Goal: Transaction & Acquisition: Book appointment/travel/reservation

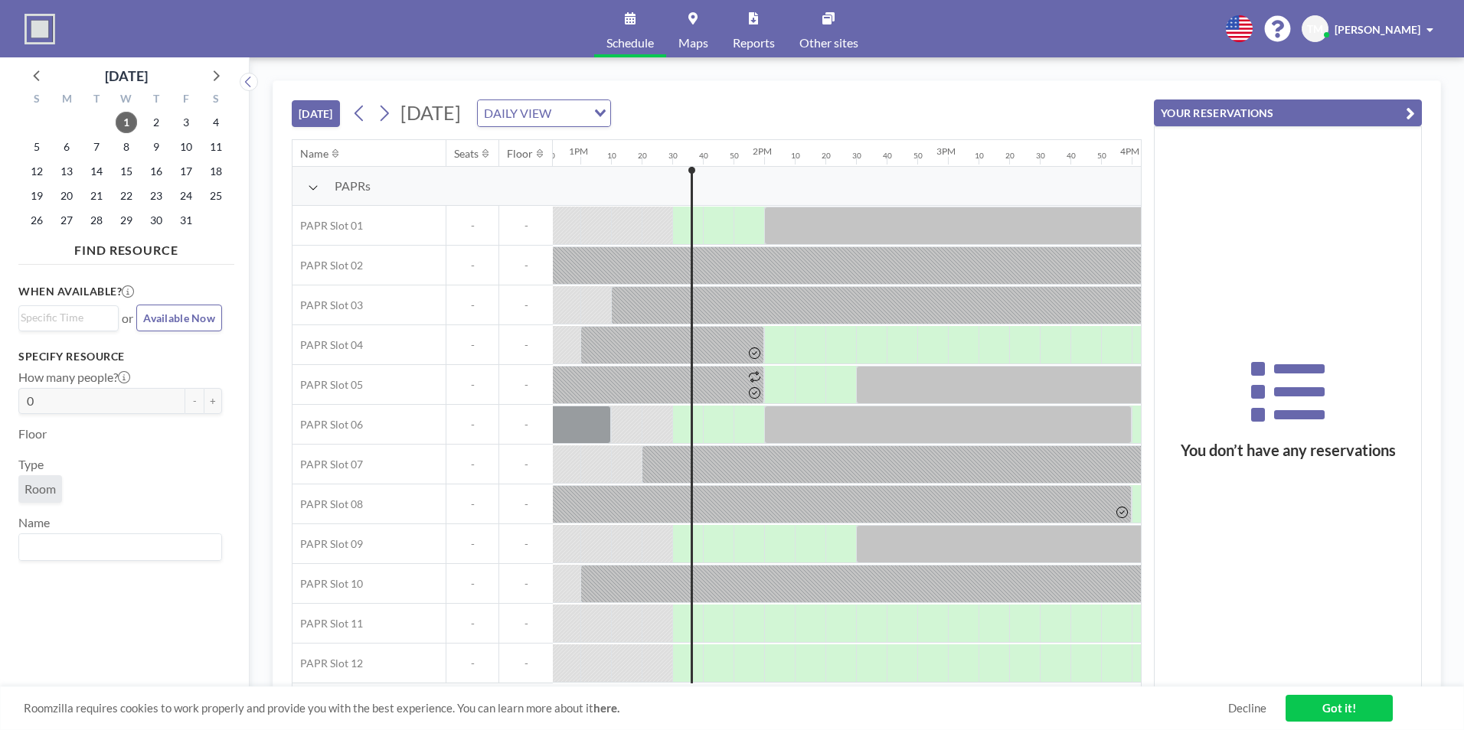
scroll to position [0, 2367]
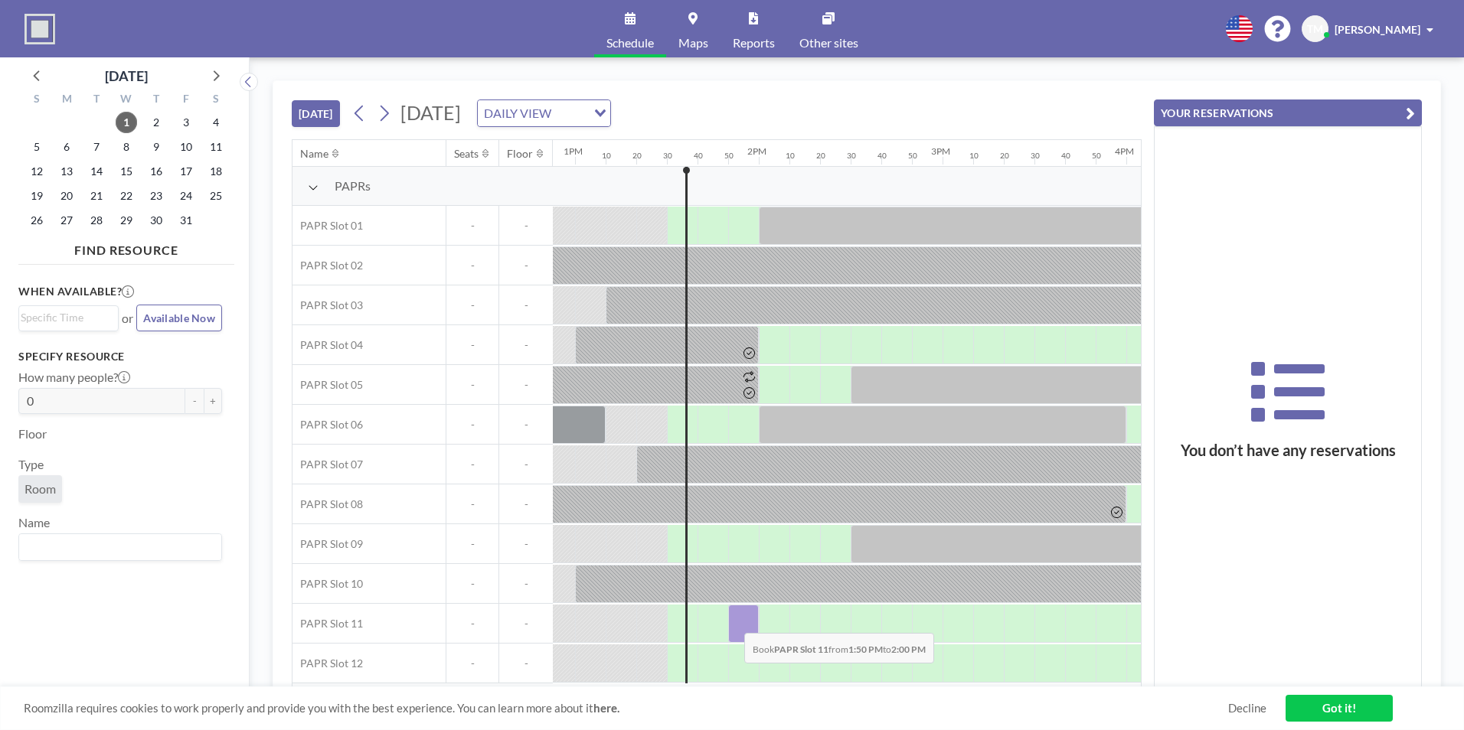
click at [732, 622] on div at bounding box center [743, 624] width 31 height 38
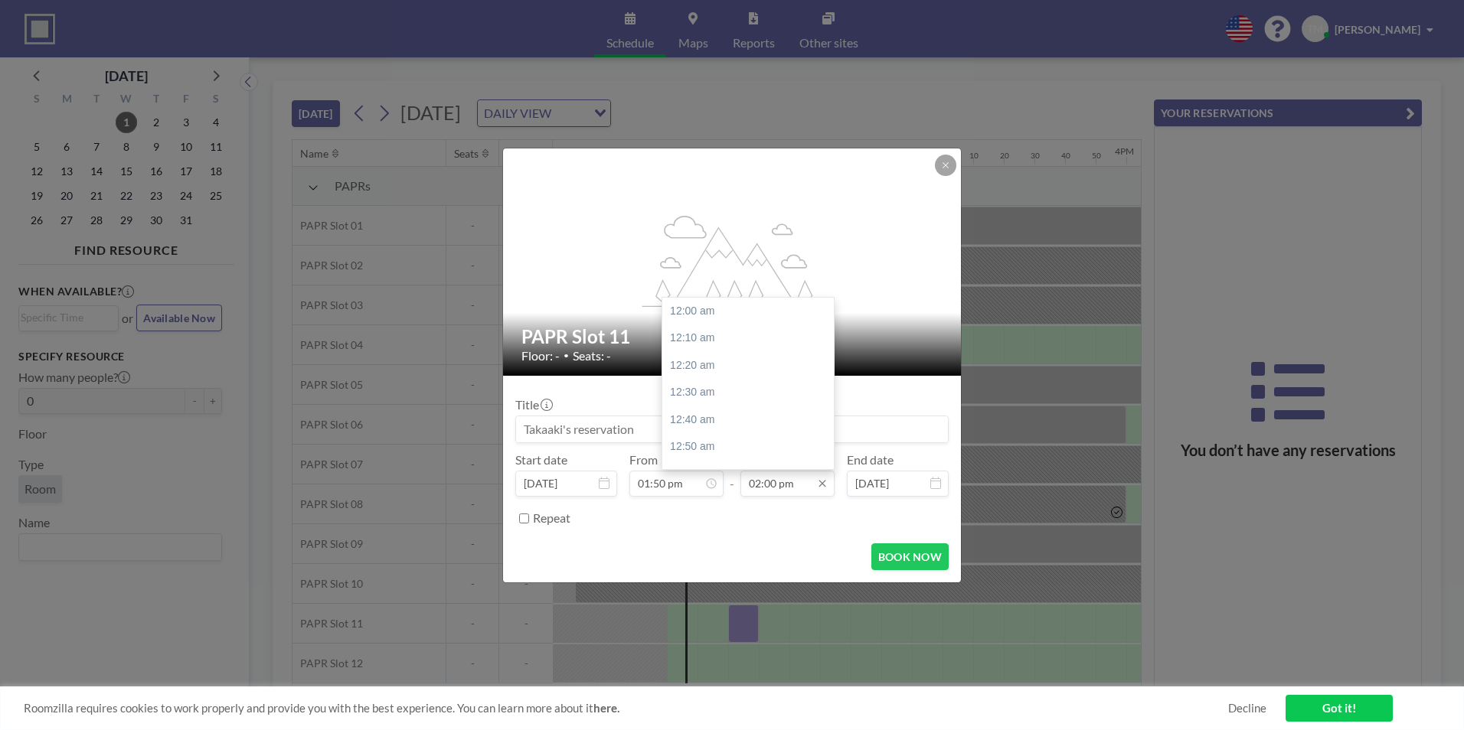
scroll to position [2289, 0]
click at [812, 482] on input "02:00 pm" at bounding box center [787, 484] width 94 height 26
click at [708, 423] on div "06:00 pm" at bounding box center [751, 430] width 179 height 28
type input "06:00 pm"
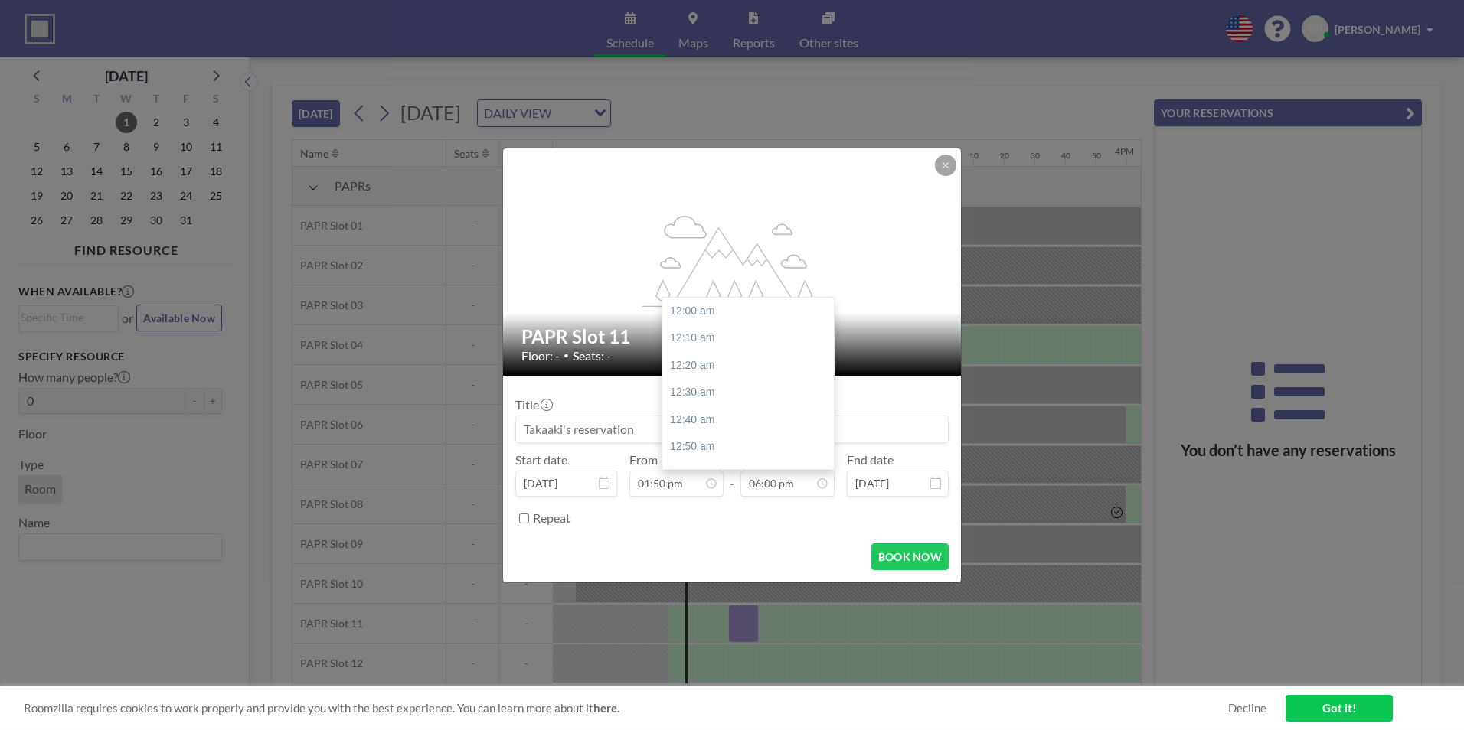
scroll to position [2943, 0]
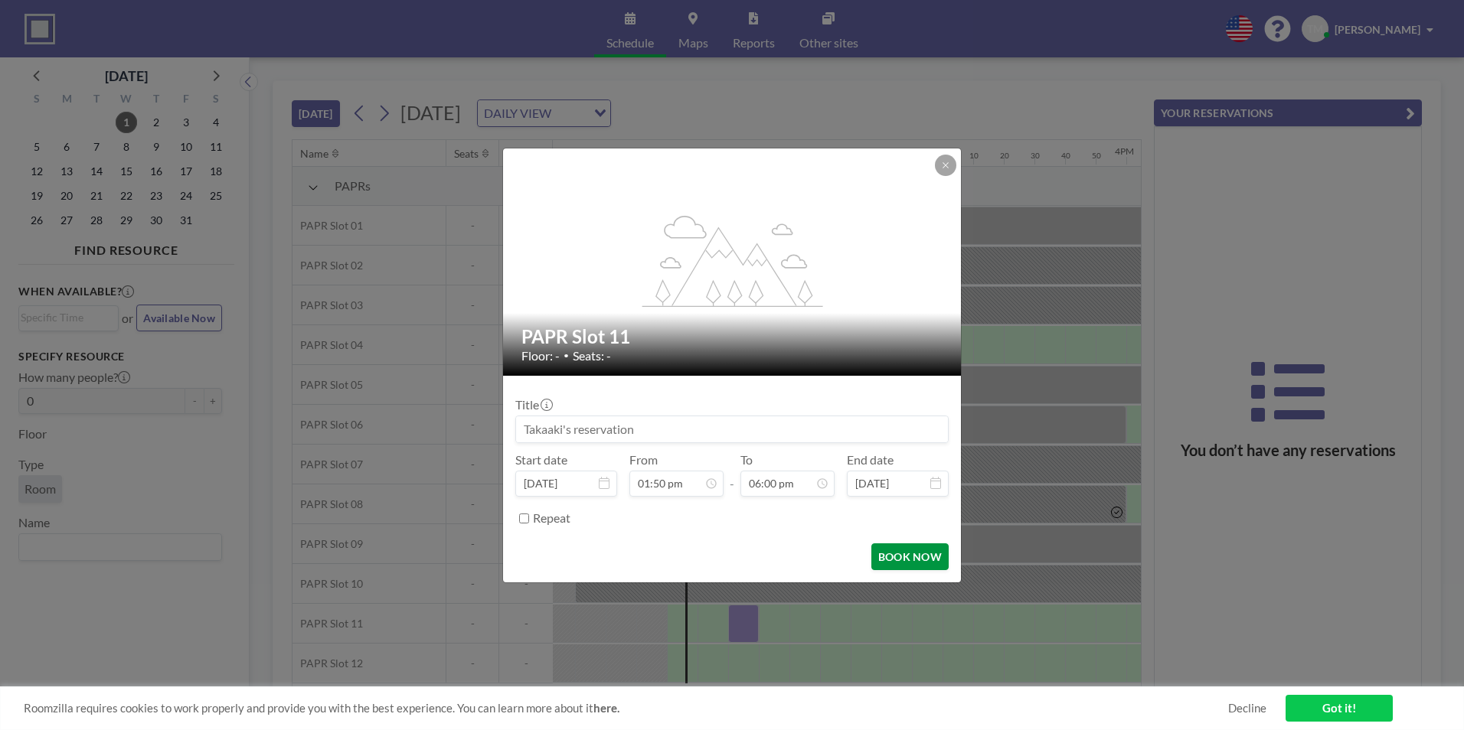
click at [928, 548] on button "BOOK NOW" at bounding box center [909, 557] width 77 height 27
